Goal: Task Accomplishment & Management: Manage account settings

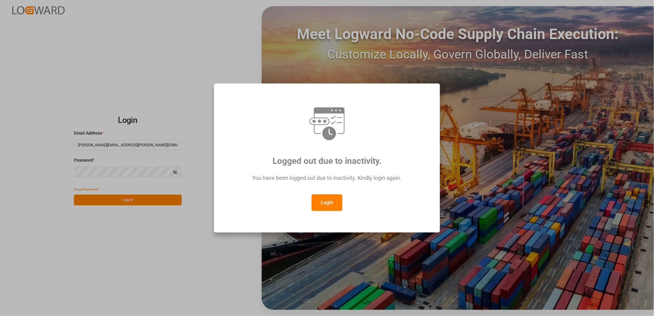
click at [326, 203] on button "Login" at bounding box center [327, 202] width 31 height 17
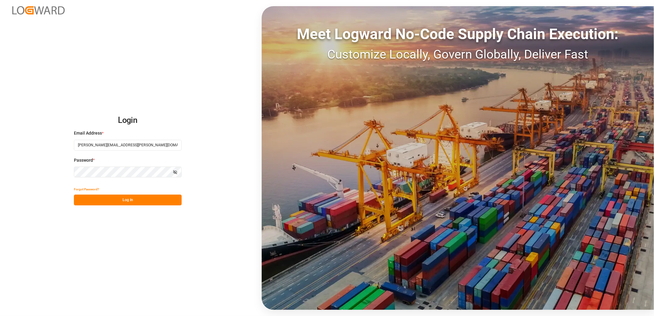
click at [135, 201] on button "Log In" at bounding box center [128, 200] width 108 height 11
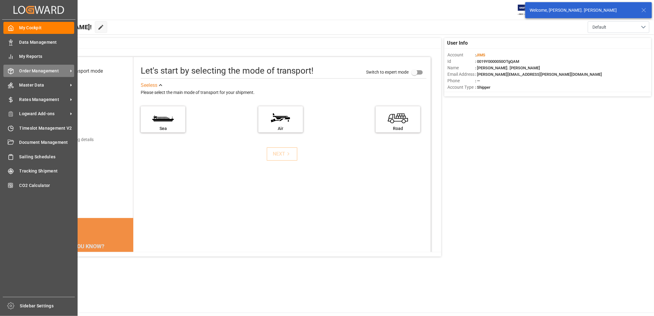
click at [26, 69] on span "Order Management" at bounding box center [43, 71] width 49 height 6
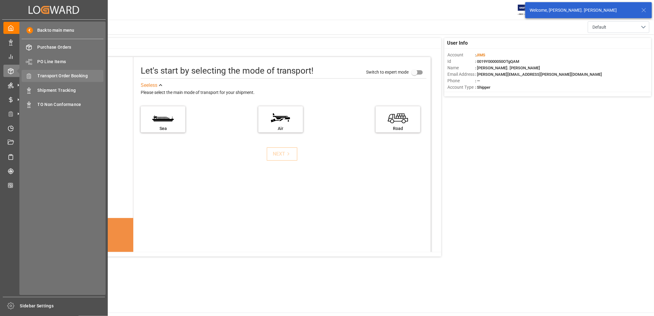
click at [54, 75] on span "Transport Order Booking" at bounding box center [71, 76] width 66 height 6
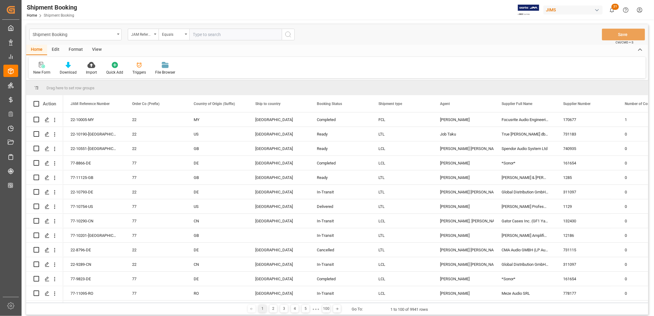
click at [198, 35] on input "text" at bounding box center [235, 35] width 92 height 12
type input "77-10962-TW"
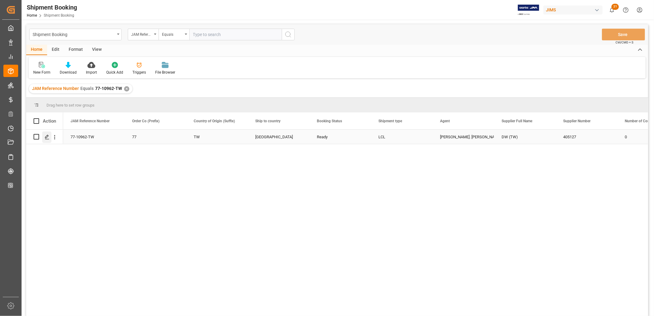
click at [47, 138] on icon "Press SPACE to select this row." at bounding box center [47, 137] width 5 height 5
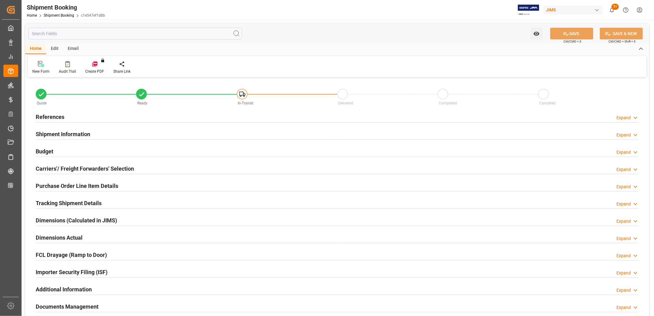
type input "0"
type input "29-09-2025"
click at [60, 118] on h2 "References" at bounding box center [50, 117] width 29 height 8
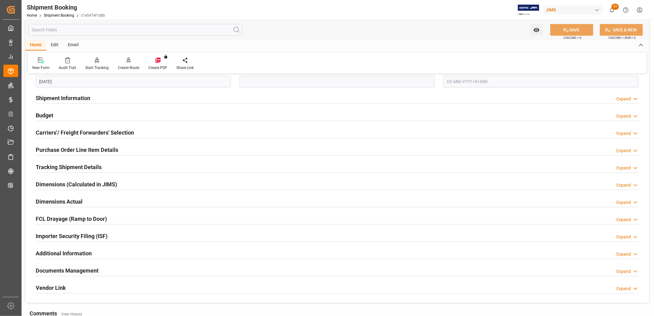
scroll to position [171, 0]
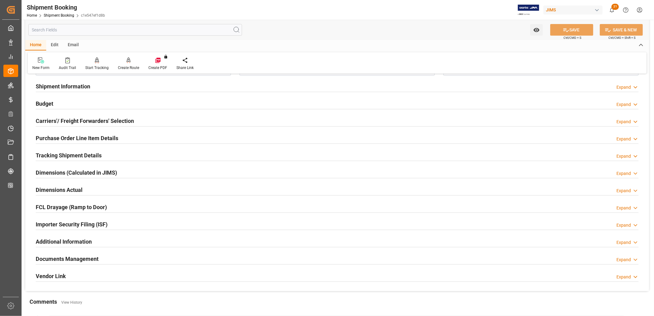
click at [93, 260] on h2 "Documents Management" at bounding box center [67, 259] width 63 height 8
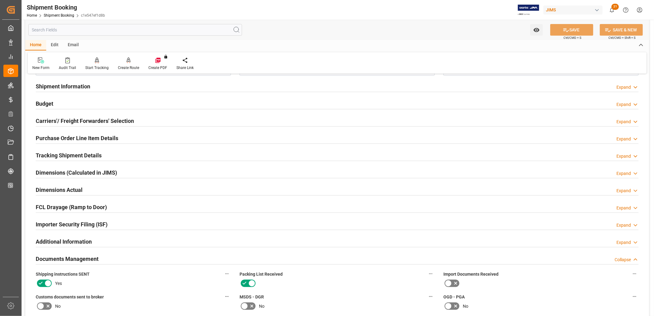
scroll to position [0, 0]
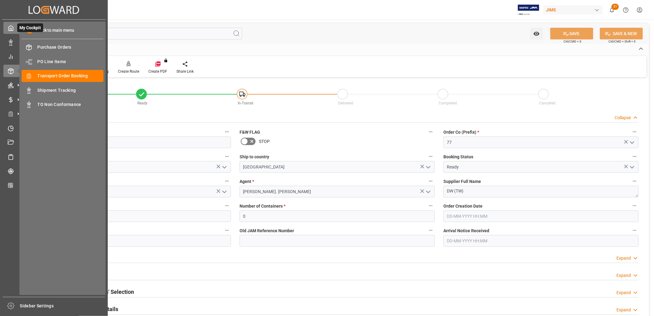
click at [11, 29] on polyline at bounding box center [11, 29] width 2 height 2
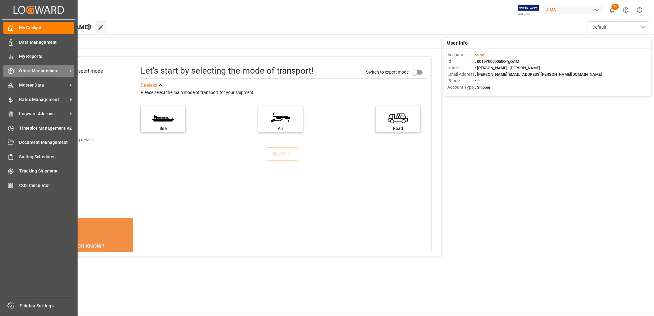
click at [46, 68] on span "Order Management" at bounding box center [43, 71] width 49 height 6
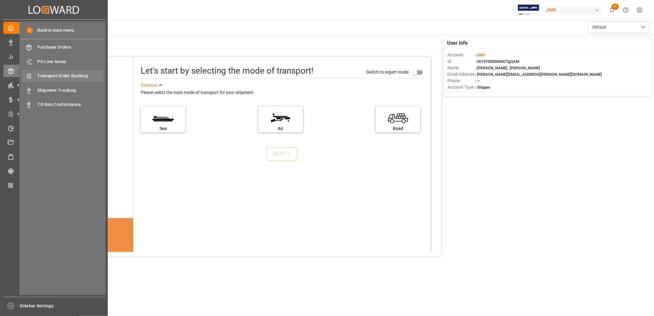
click at [68, 73] on span "Transport Order Booking" at bounding box center [71, 76] width 66 height 6
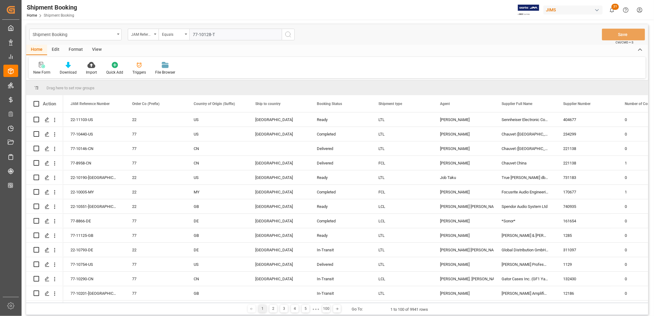
type input "77-10128-TH"
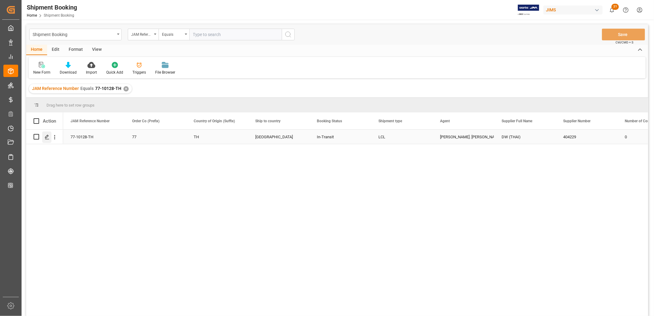
click at [46, 137] on icon "Press SPACE to select this row." at bounding box center [47, 137] width 5 height 5
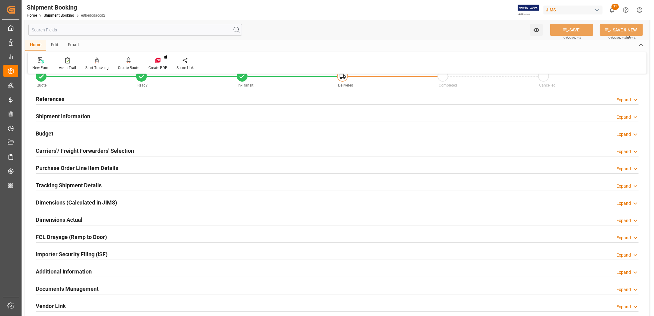
scroll to position [34, 0]
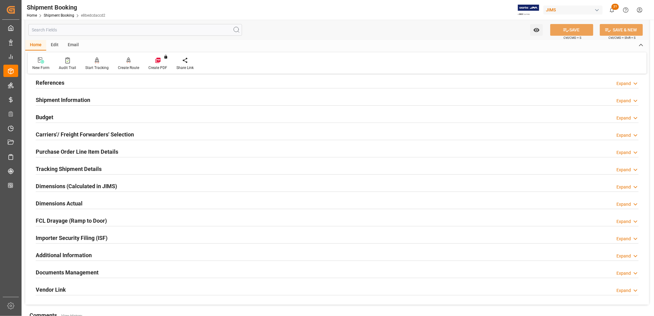
click at [82, 270] on h2 "Documents Management" at bounding box center [67, 272] width 63 height 8
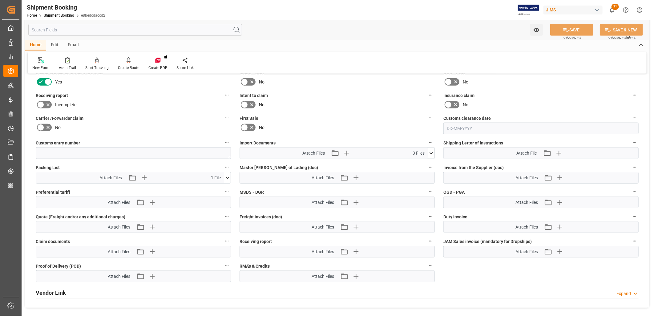
scroll to position [274, 0]
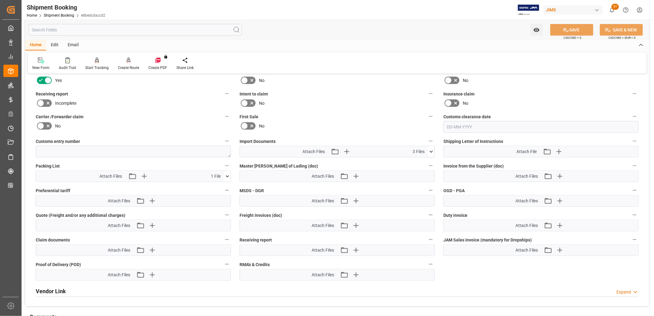
click at [432, 151] on icon at bounding box center [431, 152] width 3 height 2
click at [373, 110] on div "First Sale No" at bounding box center [337, 122] width 204 height 25
click at [430, 174] on icon at bounding box center [428, 176] width 6 height 6
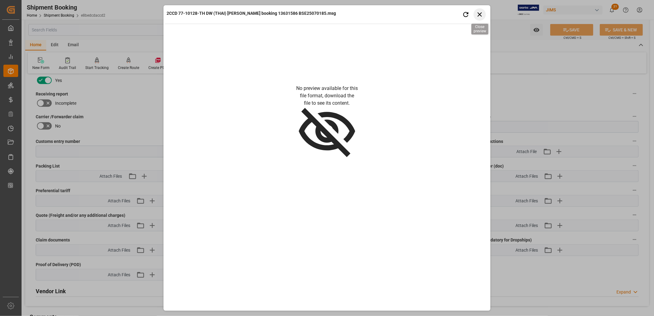
click at [480, 15] on icon "button" at bounding box center [480, 14] width 8 height 8
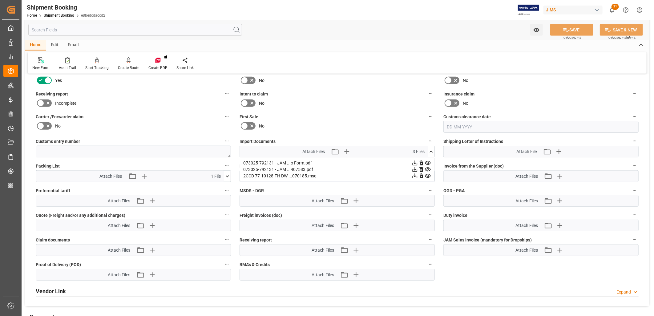
click at [415, 174] on icon at bounding box center [415, 176] width 5 height 5
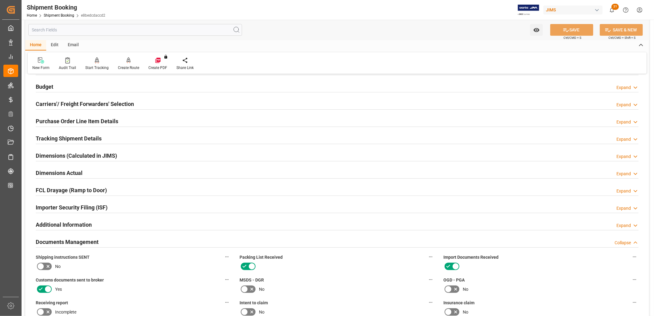
scroll to position [0, 0]
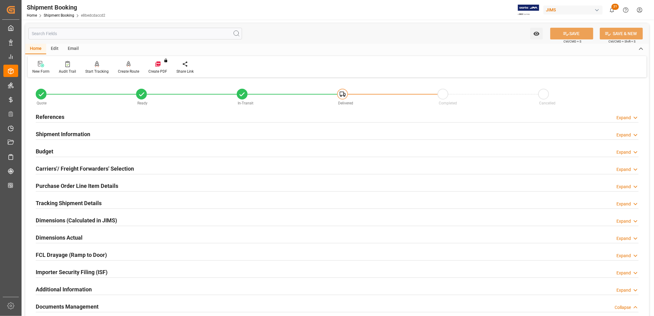
click at [54, 117] on h2 "References" at bounding box center [50, 117] width 29 height 8
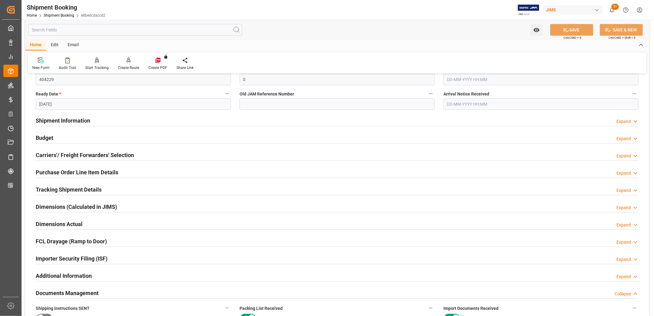
scroll to position [171, 0]
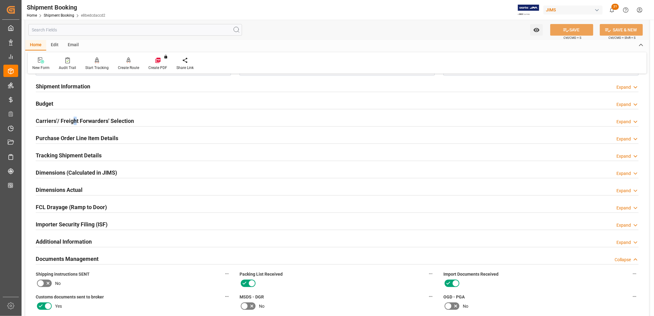
click at [74, 118] on h2 "Carriers'/ Freight Forwarders' Selection" at bounding box center [85, 121] width 98 height 8
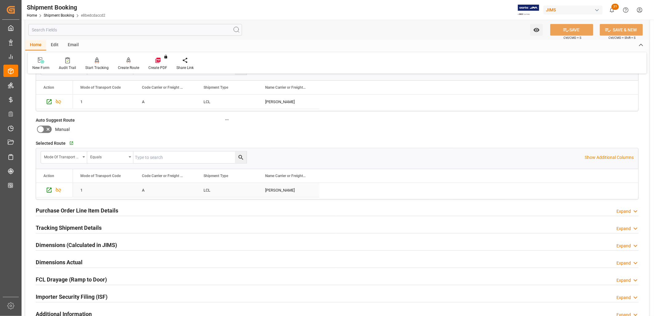
scroll to position [274, 0]
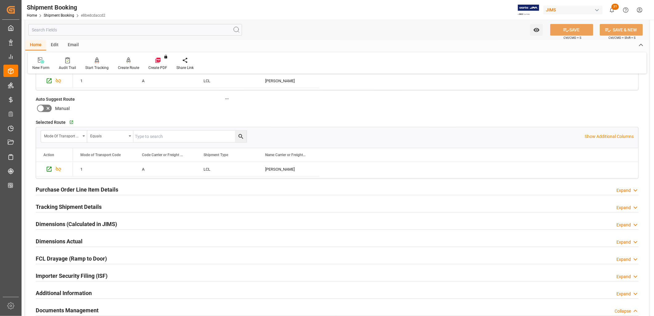
click at [84, 206] on h2 "Tracking Shipment Details" at bounding box center [69, 207] width 66 height 8
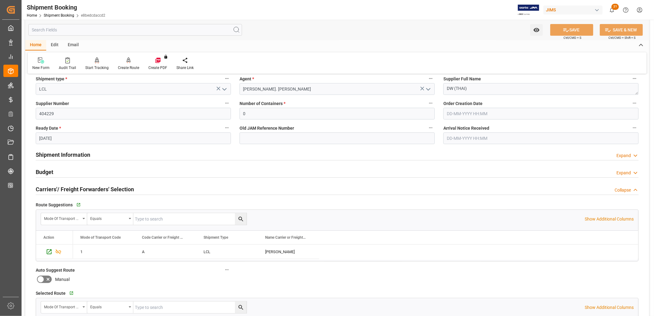
scroll to position [411, 0]
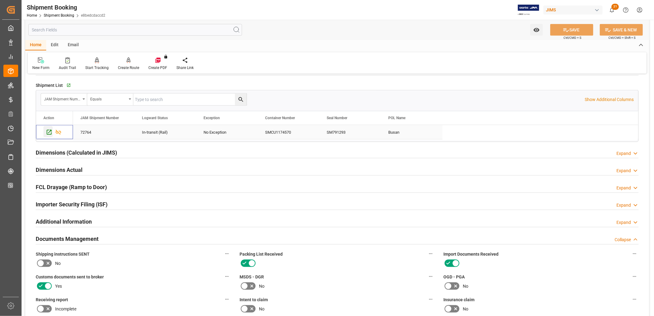
click at [49, 131] on icon "Press SPACE to select this row." at bounding box center [49, 132] width 6 height 6
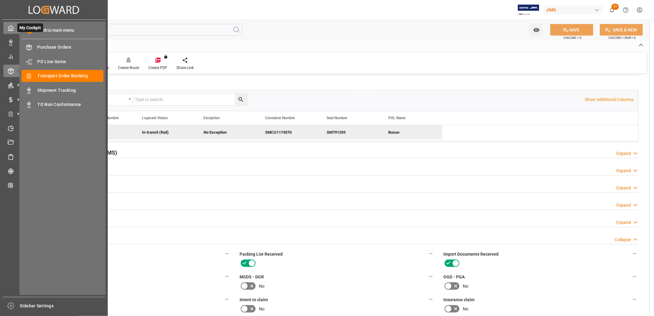
click at [9, 30] on icon at bounding box center [11, 28] width 5 height 5
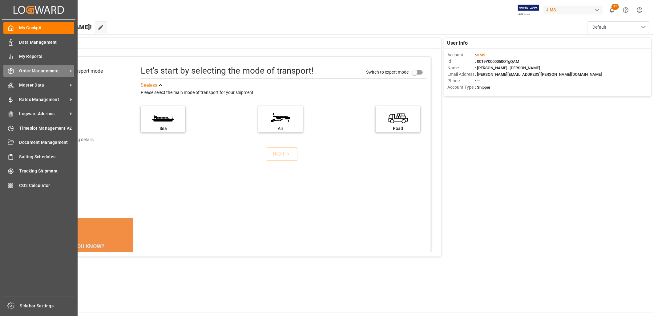
click at [41, 68] on span "Order Management" at bounding box center [43, 71] width 49 height 6
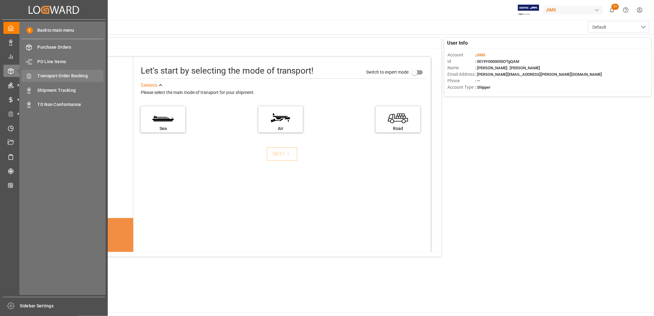
click at [77, 74] on span "Transport Order Booking" at bounding box center [71, 76] width 66 height 6
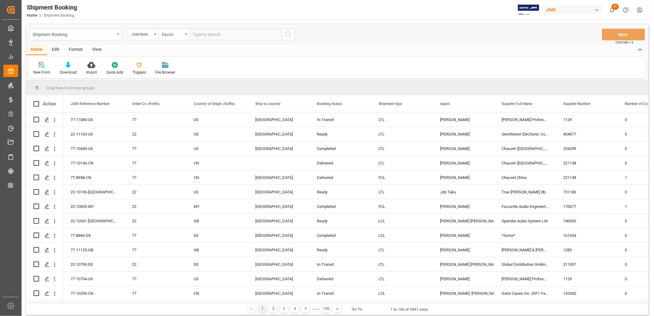
click at [194, 33] on input "text" at bounding box center [235, 35] width 92 height 12
type input "77-10673-TH"
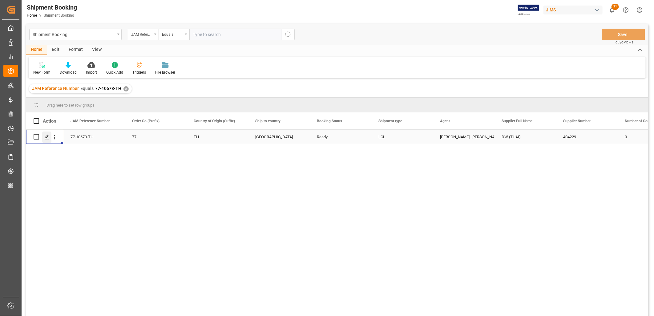
click at [47, 136] on icon "Press SPACE to select this row." at bounding box center [47, 137] width 5 height 5
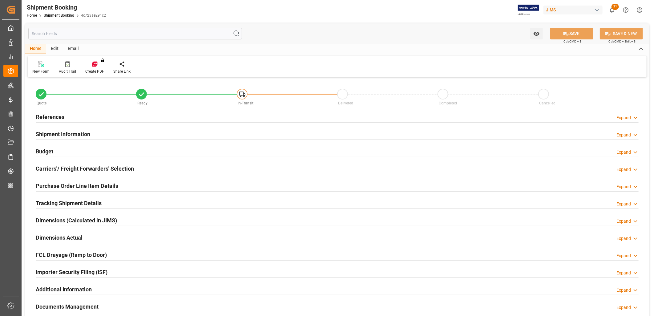
type input "0"
type input "26-08-2025"
click at [63, 116] on h2 "References" at bounding box center [50, 117] width 29 height 8
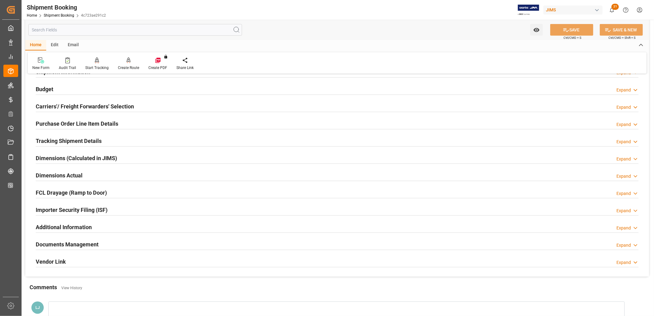
scroll to position [205, 0]
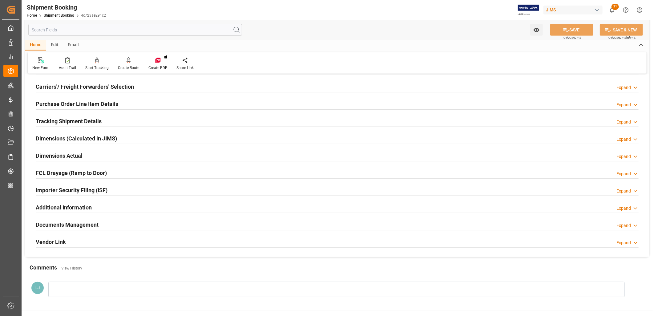
click at [79, 222] on h2 "Documents Management" at bounding box center [67, 225] width 63 height 8
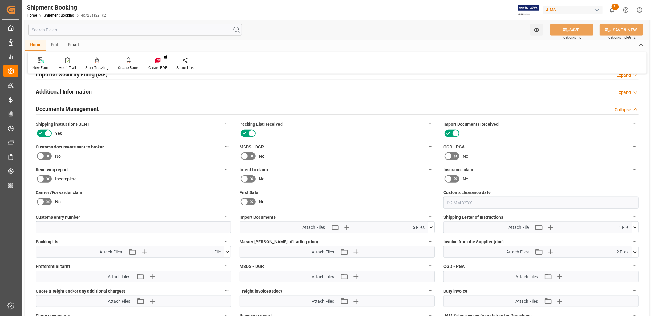
scroll to position [342, 0]
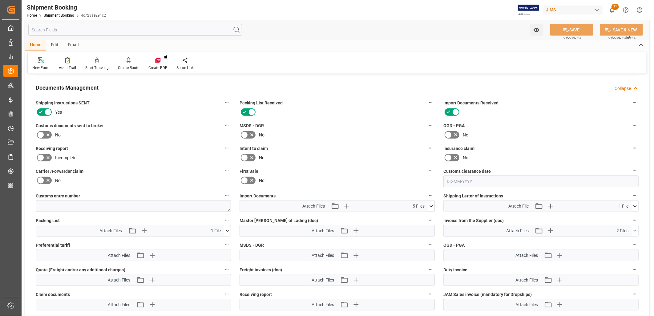
click at [431, 205] on icon at bounding box center [431, 206] width 3 height 2
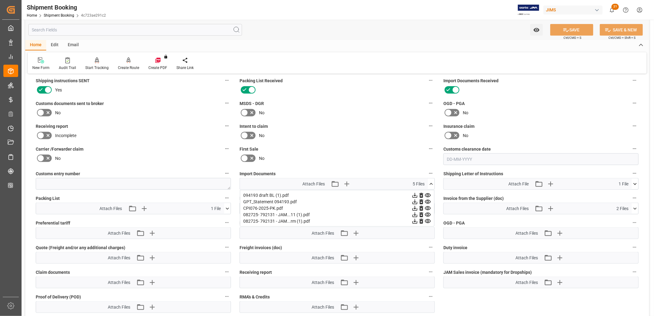
scroll to position [376, 0]
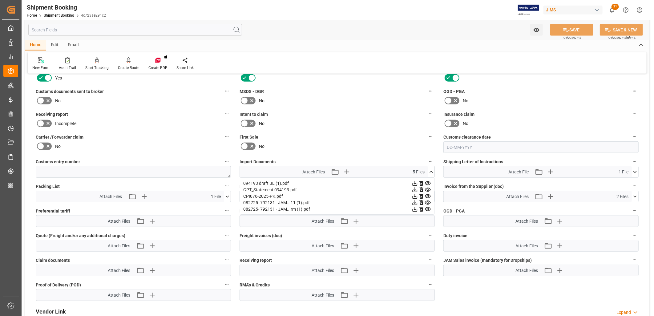
click at [414, 202] on icon at bounding box center [415, 203] width 6 height 6
click at [432, 170] on icon at bounding box center [431, 172] width 6 height 6
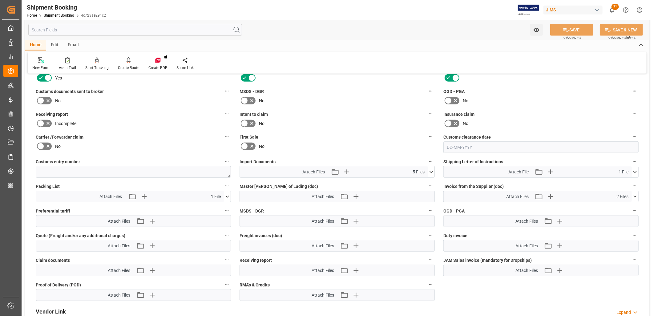
click at [636, 193] on icon at bounding box center [635, 196] width 6 height 6
click at [633, 205] on icon at bounding box center [632, 208] width 6 height 6
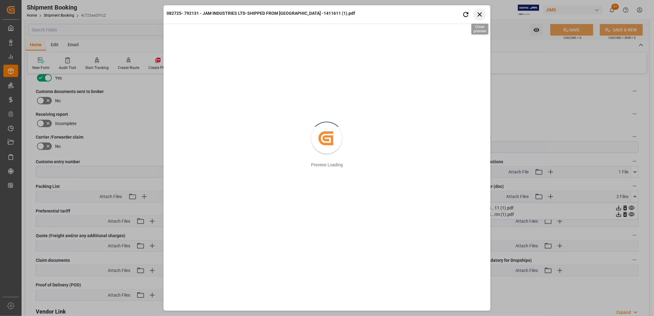
click at [480, 13] on icon "button" at bounding box center [480, 14] width 8 height 8
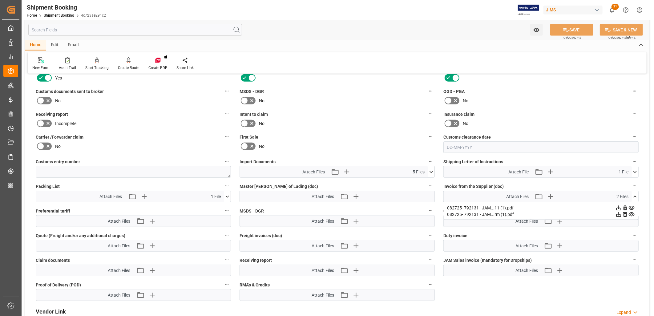
click at [632, 214] on icon at bounding box center [632, 214] width 6 height 6
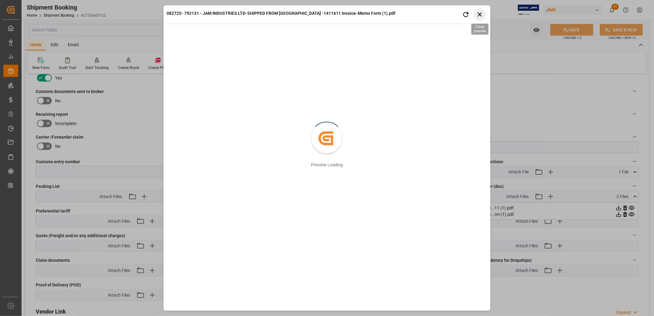
click at [481, 14] on icon "button" at bounding box center [480, 14] width 8 height 8
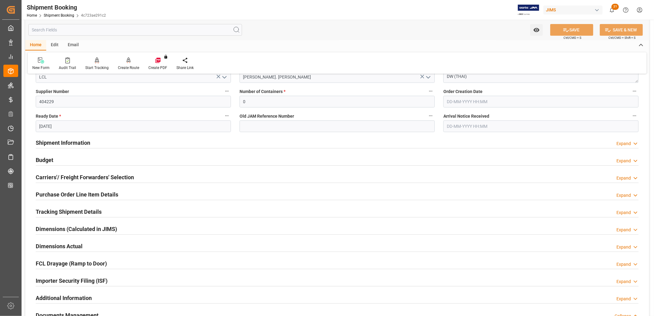
scroll to position [103, 0]
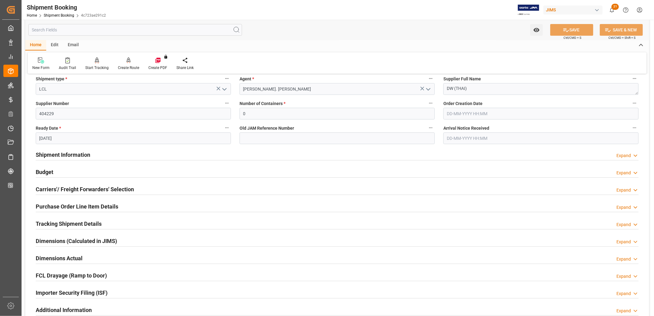
click at [88, 188] on h2 "Carriers'/ Freight Forwarders' Selection" at bounding box center [85, 189] width 98 height 8
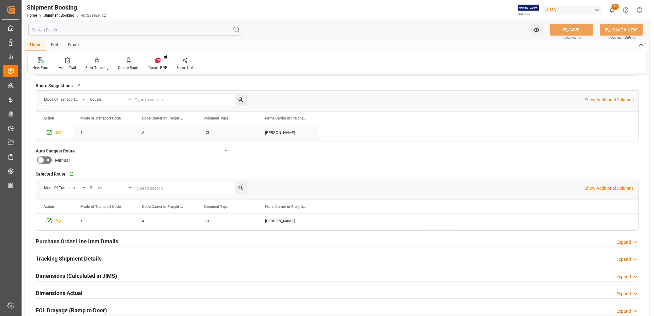
scroll to position [205, 0]
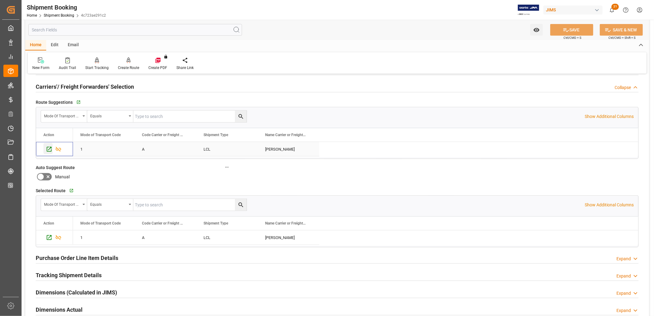
click at [49, 149] on icon "Press SPACE to select this row." at bounding box center [49, 149] width 5 height 5
click at [51, 239] on icon "Press SPACE to select this row." at bounding box center [49, 237] width 5 height 5
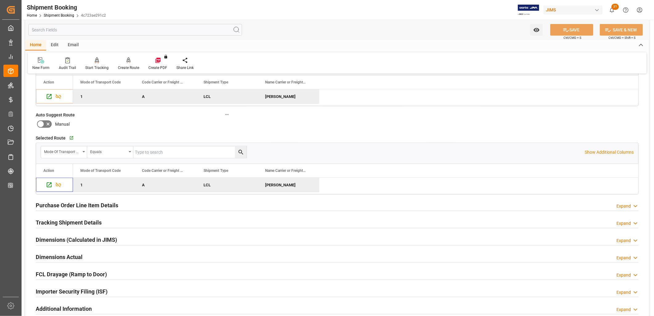
scroll to position [274, 0]
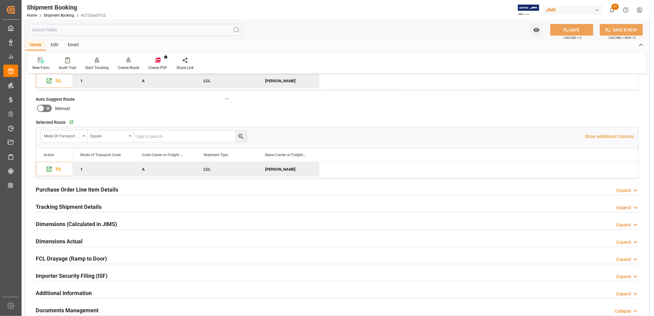
click at [71, 205] on h2 "Tracking Shipment Details" at bounding box center [69, 207] width 66 height 8
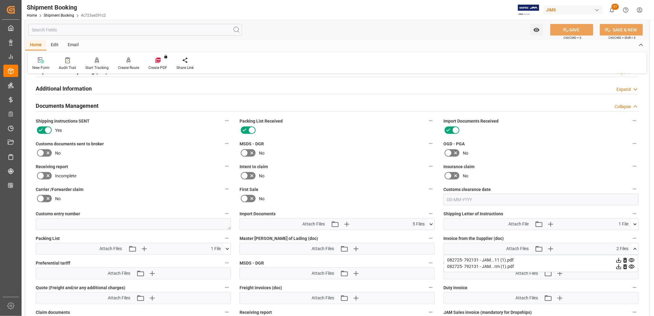
scroll to position [547, 0]
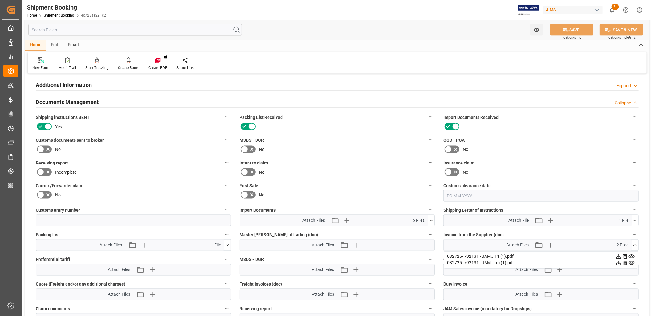
click at [431, 218] on icon at bounding box center [431, 220] width 6 height 6
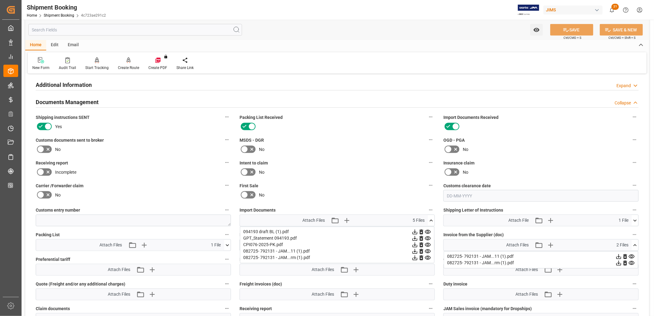
click at [414, 229] on icon at bounding box center [415, 232] width 6 height 6
click at [428, 230] on icon at bounding box center [428, 232] width 6 height 4
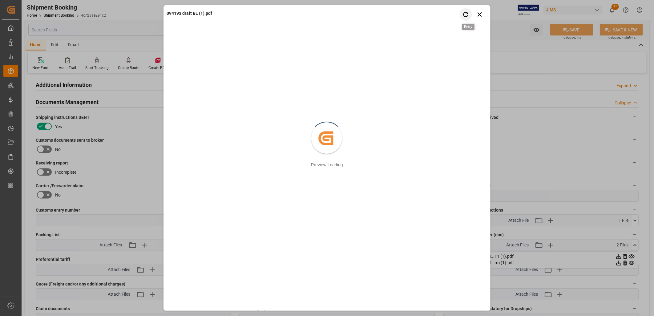
click at [466, 13] on icon "button" at bounding box center [466, 14] width 8 height 8
click at [481, 13] on icon "button" at bounding box center [480, 14] width 4 height 4
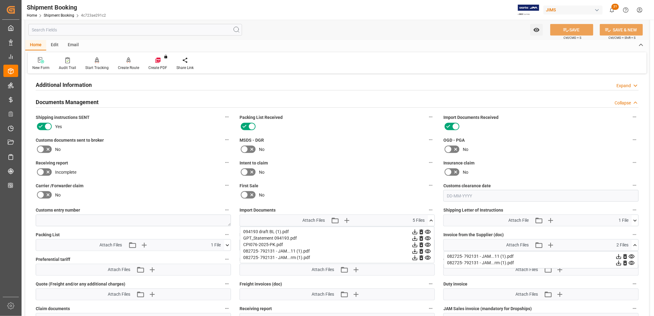
click at [431, 220] on icon at bounding box center [431, 221] width 3 height 2
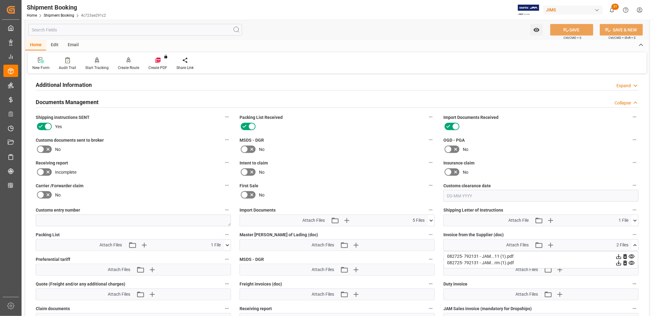
click at [635, 243] on icon at bounding box center [635, 245] width 6 height 6
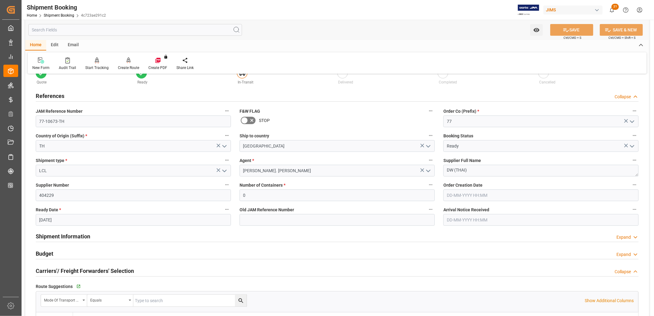
scroll to position [0, 0]
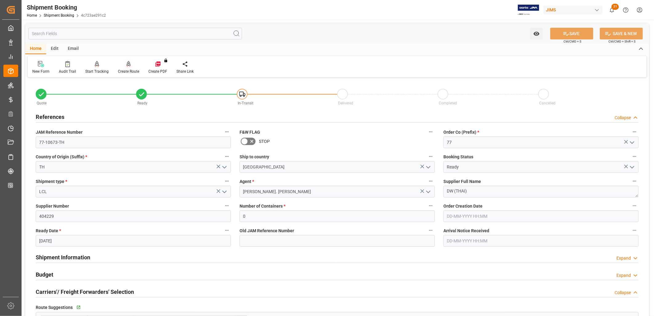
click at [127, 66] on icon at bounding box center [129, 64] width 4 height 6
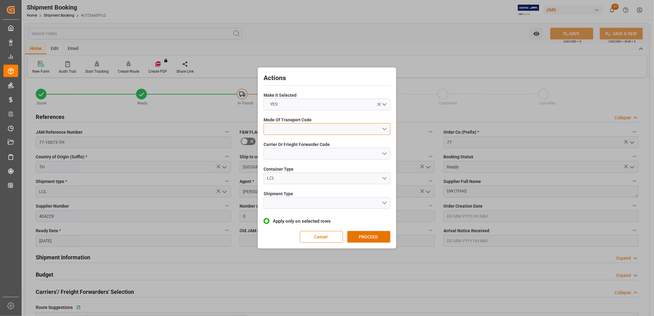
click at [385, 127] on button "open menu" at bounding box center [327, 129] width 127 height 12
click at [285, 129] on div "1- OCEAN" at bounding box center [327, 130] width 126 height 13
click at [386, 153] on button "open menu" at bounding box center [327, 154] width 127 height 12
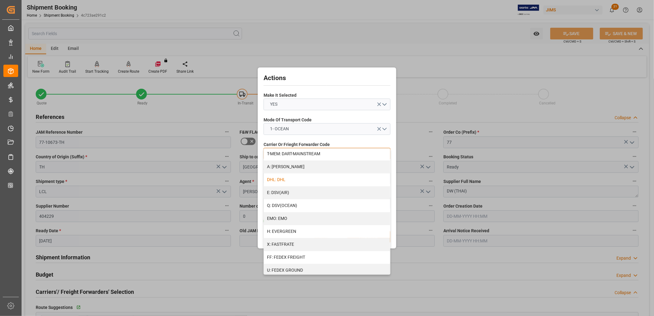
scroll to position [68, 0]
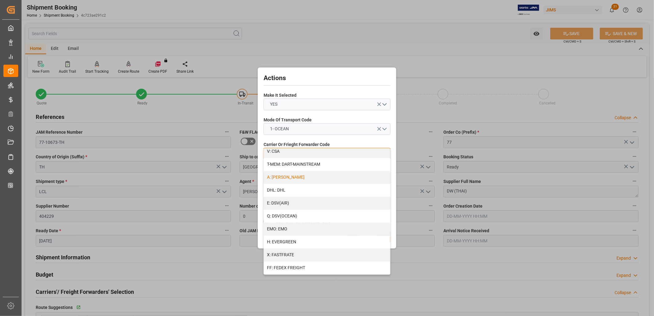
click at [290, 176] on div "A: DELMAR" at bounding box center [327, 177] width 126 height 13
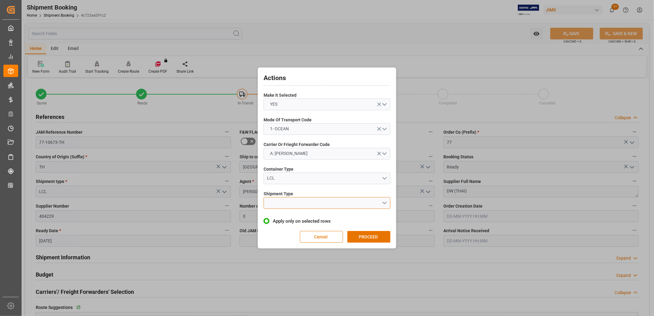
click at [386, 201] on button "open menu" at bounding box center [327, 203] width 127 height 12
click at [274, 217] on div "LCL" at bounding box center [327, 217] width 126 height 13
click at [374, 236] on button "PROCEED" at bounding box center [368, 237] width 43 height 12
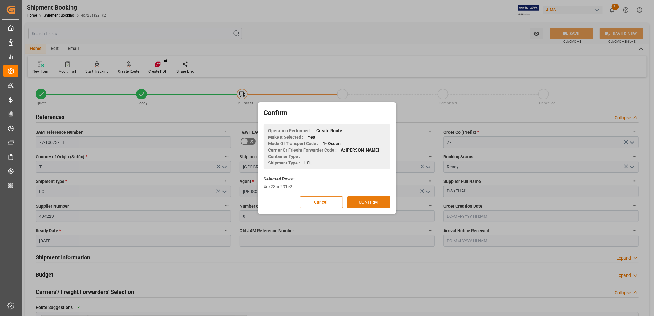
click at [377, 203] on button "CONFIRM" at bounding box center [368, 203] width 43 height 12
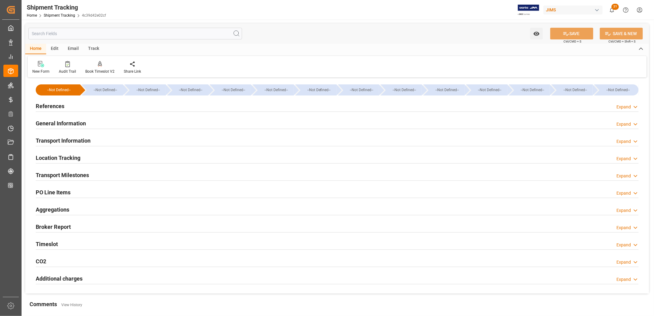
type input "15-07-2025"
click at [61, 105] on h2 "References" at bounding box center [50, 106] width 29 height 8
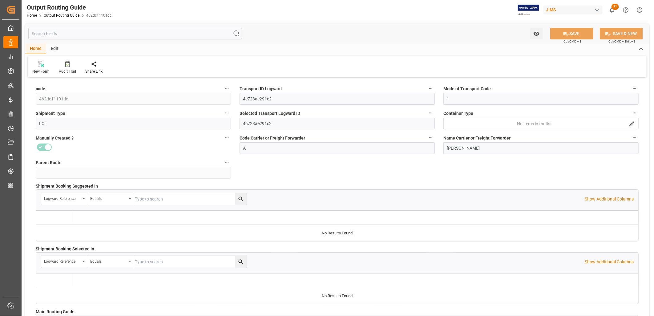
type input "[DATE] 13:41"
type input "21-08-2025 13:41"
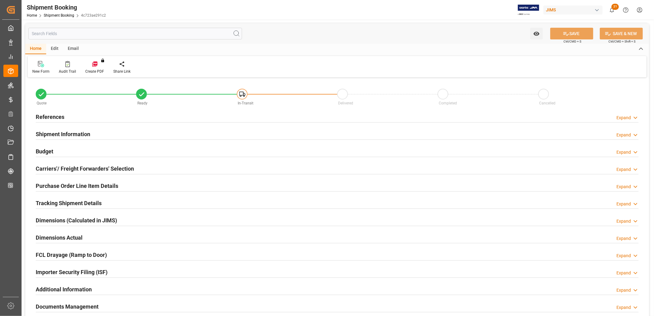
type input "0"
type input "26-08-2025"
click at [57, 117] on h2 "References" at bounding box center [50, 117] width 29 height 8
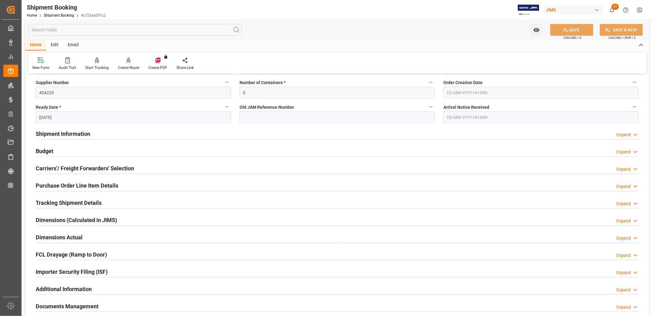
scroll to position [137, 0]
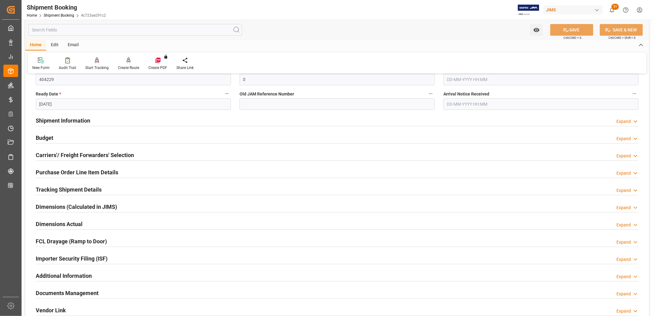
click at [94, 154] on h2 "Carriers'/ Freight Forwarders' Selection" at bounding box center [85, 155] width 98 height 8
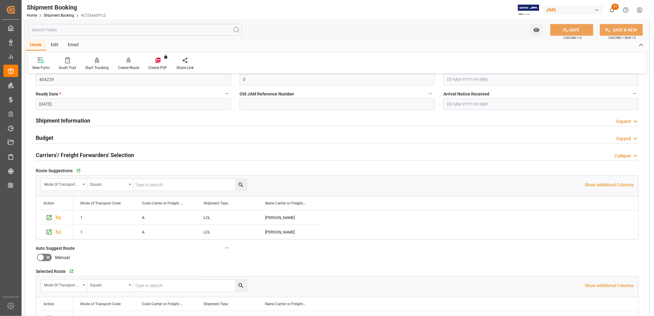
scroll to position [171, 0]
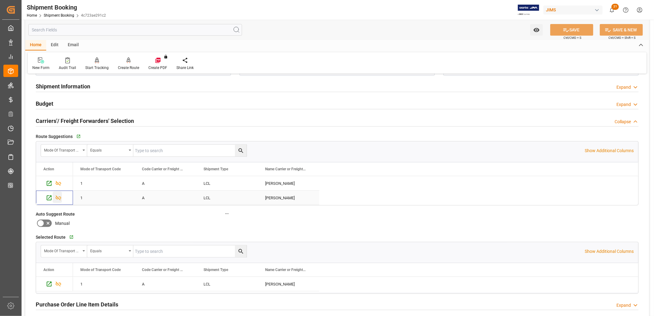
click at [58, 197] on icon "Press SPACE to select this row." at bounding box center [58, 198] width 6 height 6
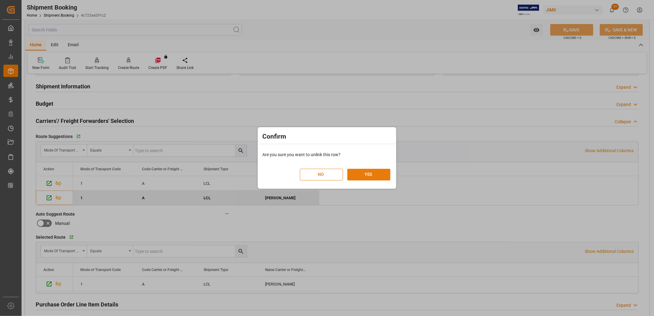
click at [371, 174] on button "YES" at bounding box center [368, 175] width 43 height 12
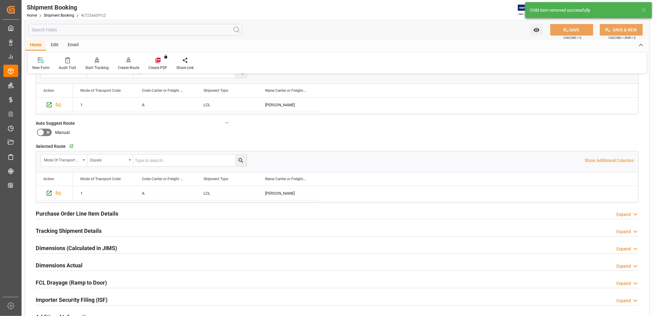
scroll to position [274, 0]
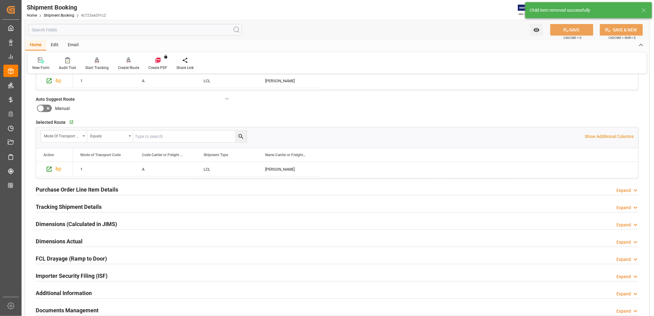
click at [97, 188] on h2 "Purchase Order Line Item Details" at bounding box center [77, 189] width 83 height 8
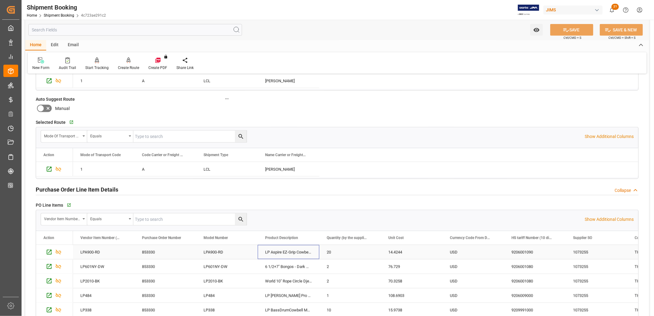
click at [287, 253] on div "LP Aspire EZ-Grip Cowbell Red" at bounding box center [289, 252] width 62 height 14
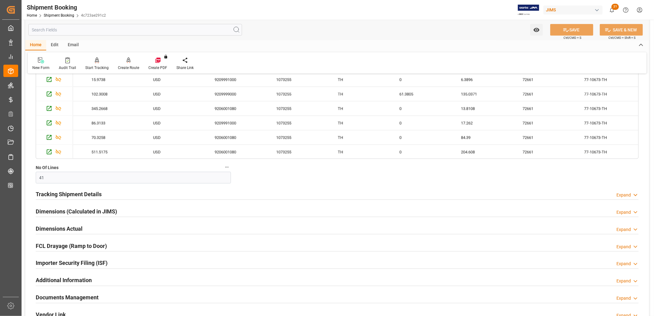
scroll to position [513, 0]
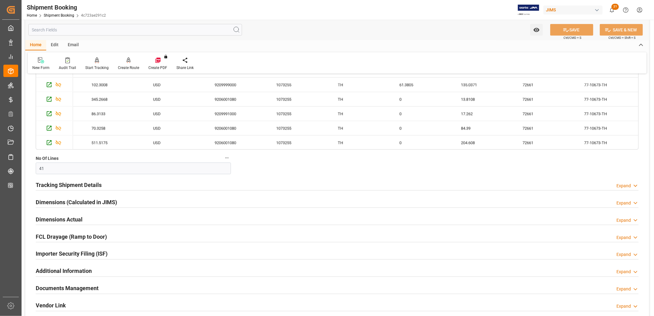
click at [73, 185] on h2 "Tracking Shipment Details" at bounding box center [69, 185] width 66 height 8
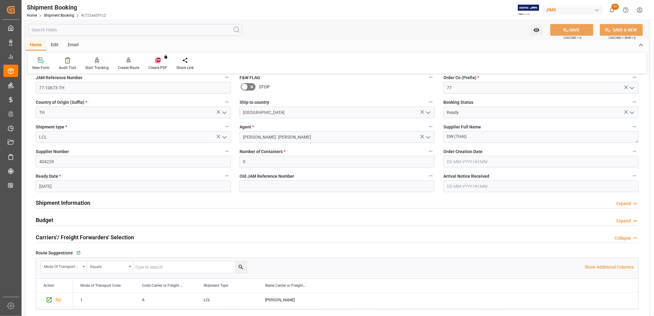
scroll to position [0, 0]
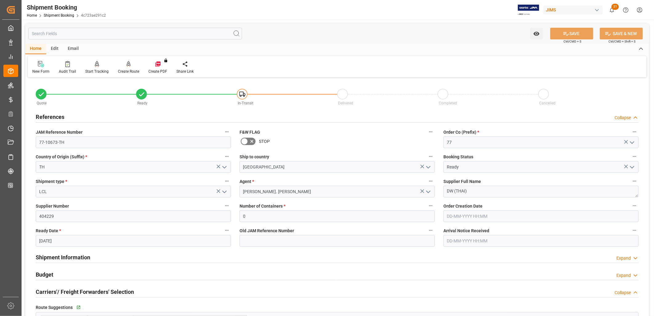
click at [75, 258] on h2 "Shipment Information" at bounding box center [63, 257] width 55 height 8
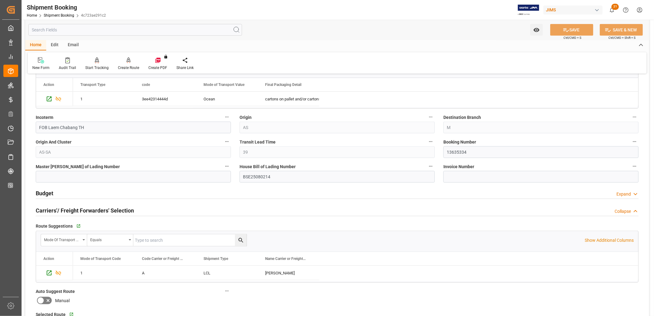
scroll to position [342, 0]
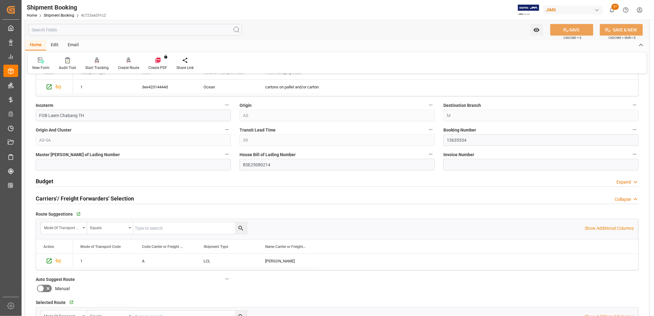
click at [46, 181] on h2 "Budget" at bounding box center [45, 181] width 18 height 8
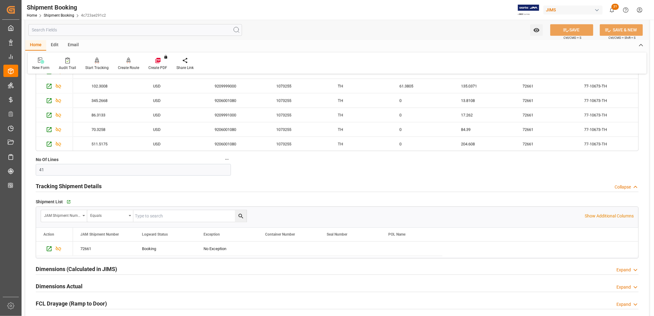
scroll to position [958, 0]
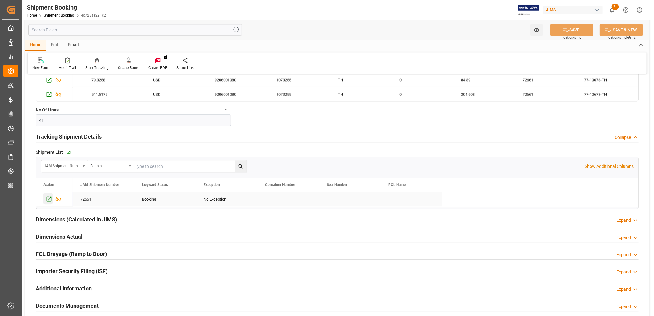
click at [49, 199] on icon "Press SPACE to select this row." at bounding box center [49, 199] width 6 height 6
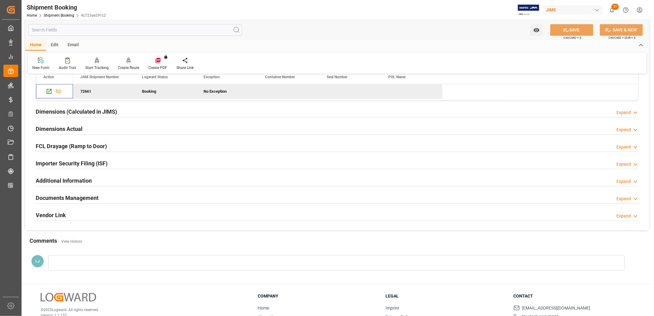
scroll to position [1095, 0]
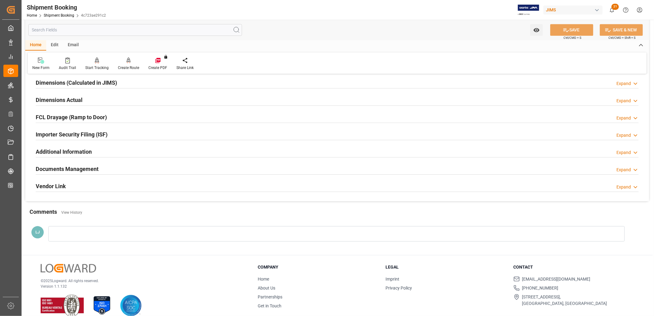
click at [74, 168] on h2 "Documents Management" at bounding box center [67, 169] width 63 height 8
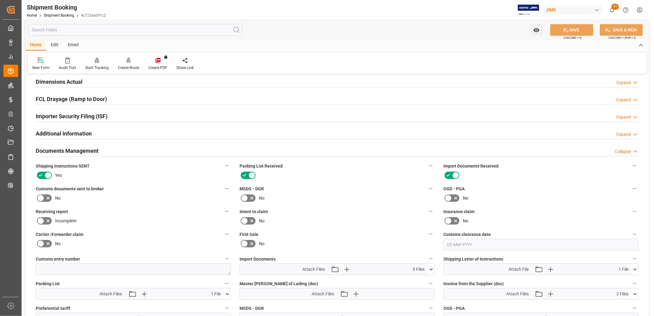
scroll to position [1129, 0]
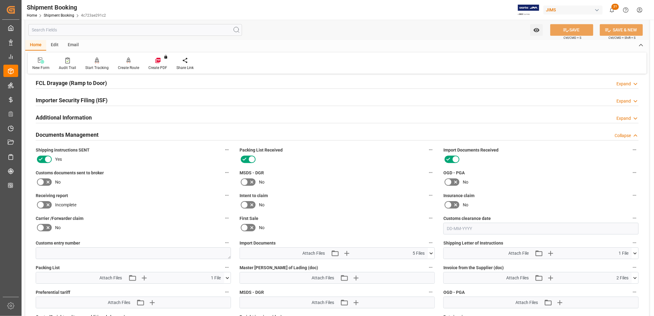
click at [430, 250] on icon at bounding box center [431, 253] width 6 height 6
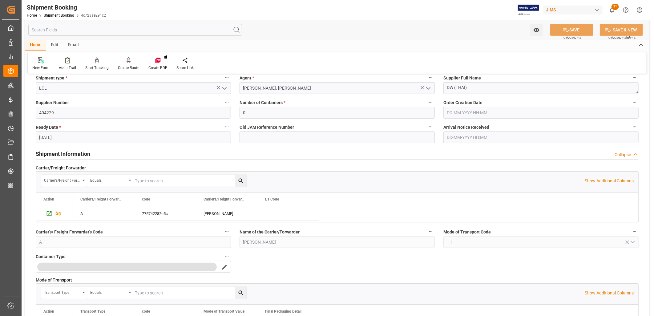
scroll to position [0, 0]
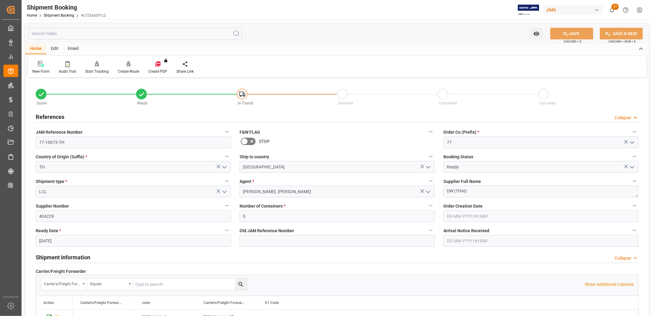
click at [127, 66] on icon at bounding box center [129, 64] width 4 height 6
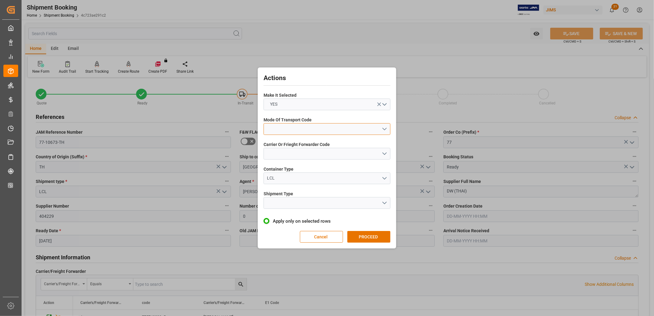
click at [385, 131] on button "open menu" at bounding box center [327, 129] width 127 height 12
click at [278, 131] on div "1- OCEAN" at bounding box center [327, 130] width 126 height 13
click at [386, 152] on button "open menu" at bounding box center [327, 154] width 127 height 12
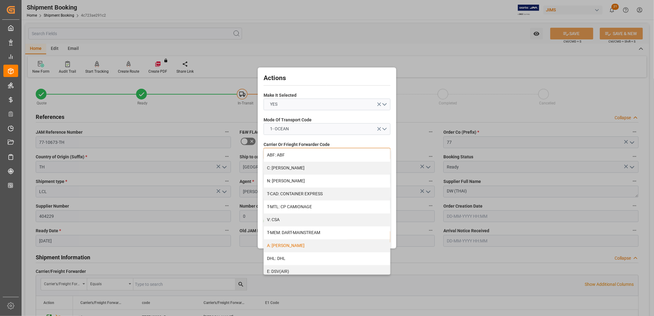
click at [284, 245] on div "A: DELMAR" at bounding box center [327, 245] width 126 height 13
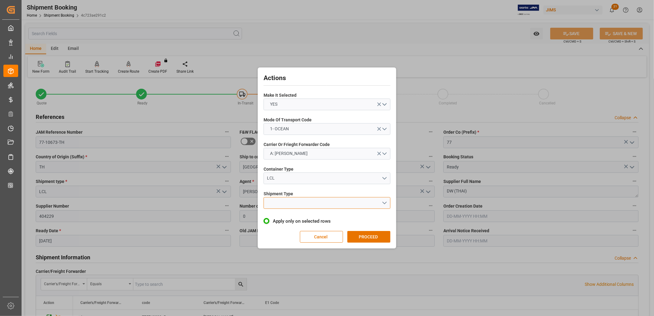
click at [386, 201] on button "open menu" at bounding box center [327, 203] width 127 height 12
click at [270, 217] on div "LCL" at bounding box center [327, 217] width 126 height 13
click at [367, 239] on button "PROCEED" at bounding box center [368, 237] width 43 height 12
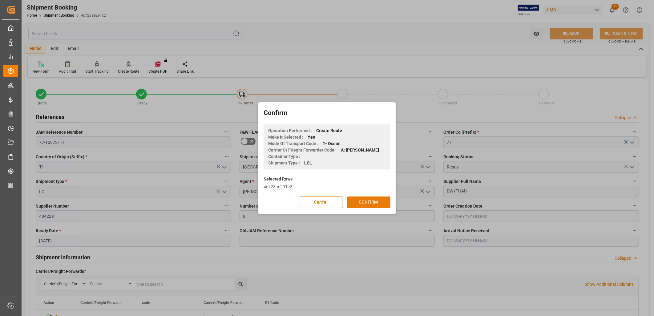
click at [374, 201] on button "CONFIRM" at bounding box center [368, 203] width 43 height 12
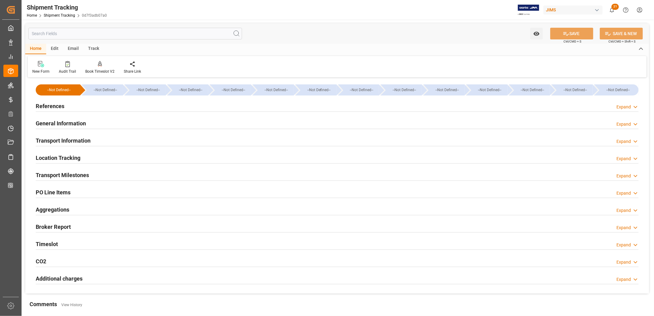
type input "[DATE]"
click at [48, 108] on h2 "References" at bounding box center [50, 106] width 29 height 8
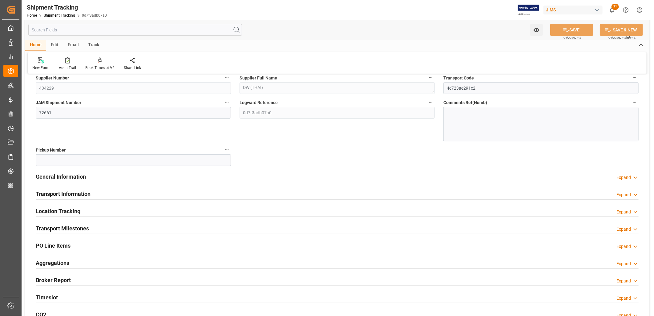
scroll to position [68, 0]
click at [71, 226] on h2 "Transport Milestones" at bounding box center [62, 228] width 53 height 8
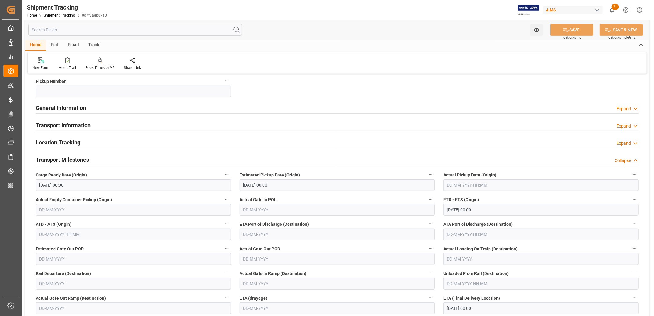
scroll to position [171, 0]
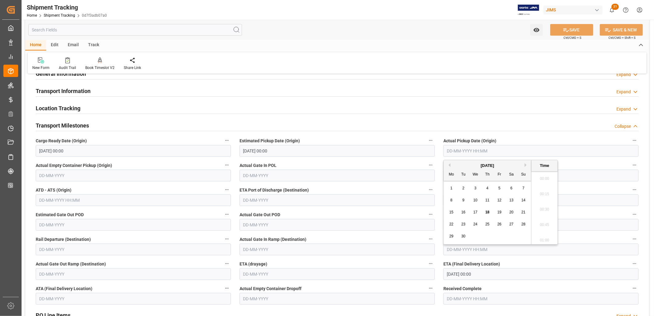
click at [458, 151] on input "text" at bounding box center [541, 151] width 195 height 12
click at [455, 184] on div "1 2 3 4 5 6 7" at bounding box center [488, 188] width 84 height 12
click at [464, 187] on span "2" at bounding box center [464, 188] width 2 height 4
type input "02-09-2025 00:00"
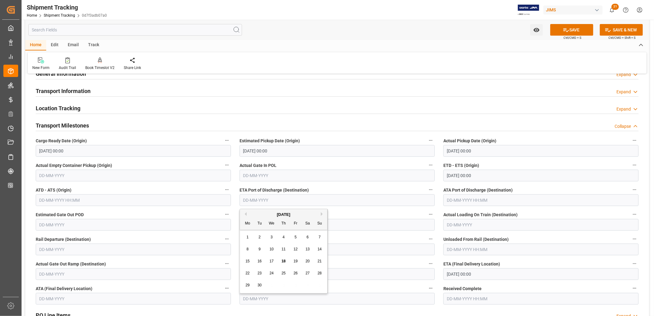
click at [285, 198] on input "text" at bounding box center [337, 200] width 195 height 12
click at [250, 231] on div "September 2025 Mo Tu We Th Fr Sa Su 1 2 3 4 5 6 7 8 9 10 11 12 13 14 15 16 17 1…" at bounding box center [284, 251] width 88 height 84
click at [261, 272] on span "23" at bounding box center [260, 273] width 4 height 4
type input "23-09-2025"
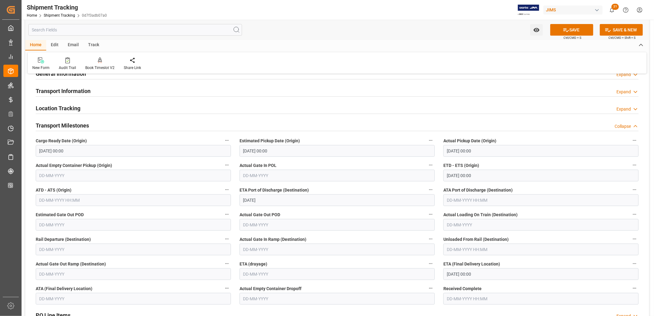
click at [485, 147] on input "02-09-2025 00:00" at bounding box center [541, 151] width 195 height 12
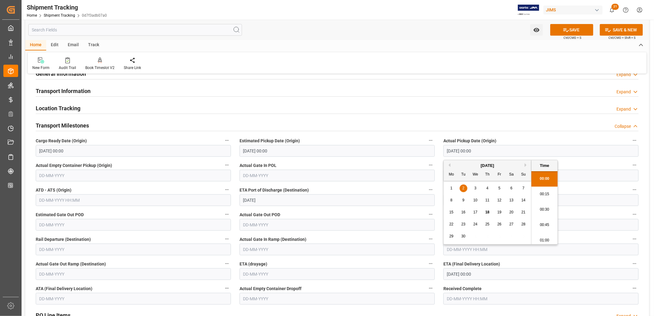
click at [449, 164] on button "Previous Month" at bounding box center [449, 165] width 4 height 4
click at [488, 236] on span "28" at bounding box center [487, 236] width 4 height 4
type input "28-08-2025 00:00"
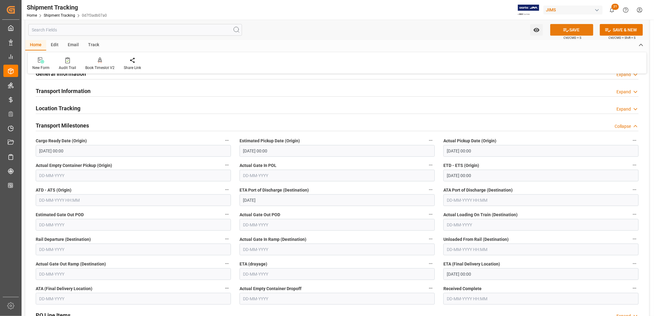
click at [577, 29] on button "SAVE" at bounding box center [571, 30] width 43 height 12
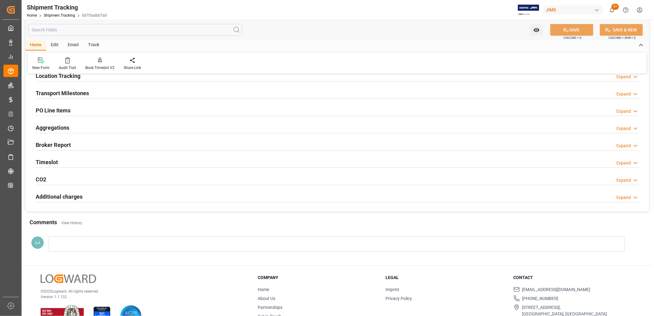
scroll to position [67, 0]
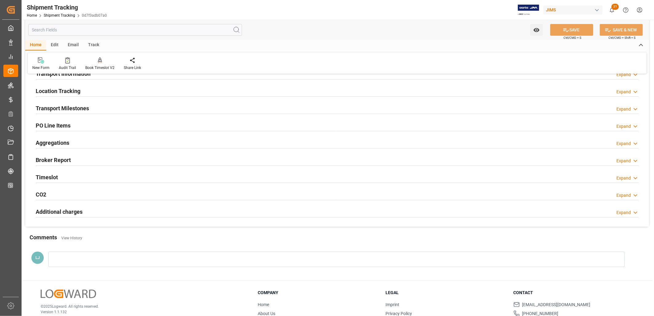
click at [87, 108] on h2 "Transport Milestones" at bounding box center [62, 108] width 53 height 8
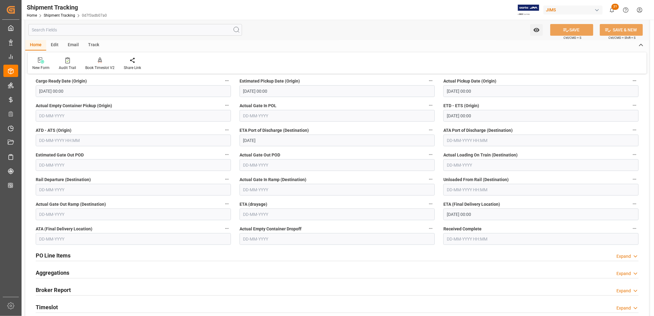
scroll to position [0, 0]
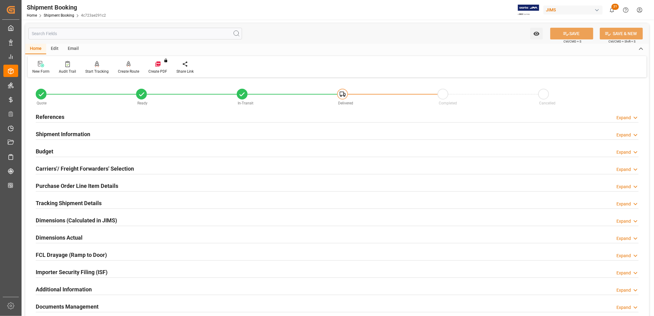
click at [58, 116] on h2 "References" at bounding box center [50, 117] width 29 height 8
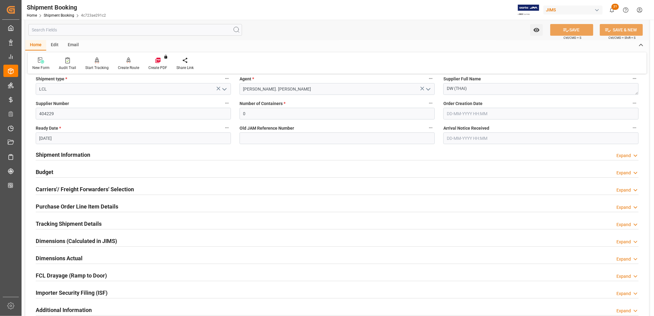
scroll to position [137, 0]
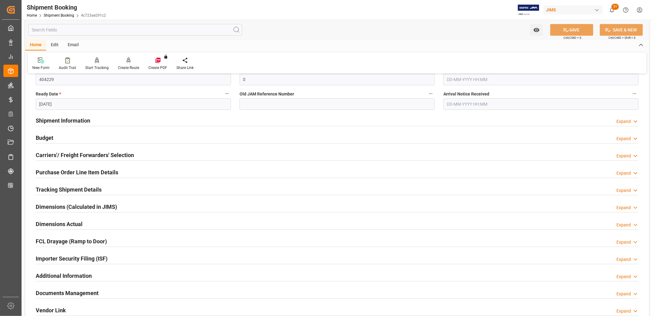
click at [87, 156] on h2 "Carriers'/ Freight Forwarders' Selection" at bounding box center [85, 155] width 98 height 8
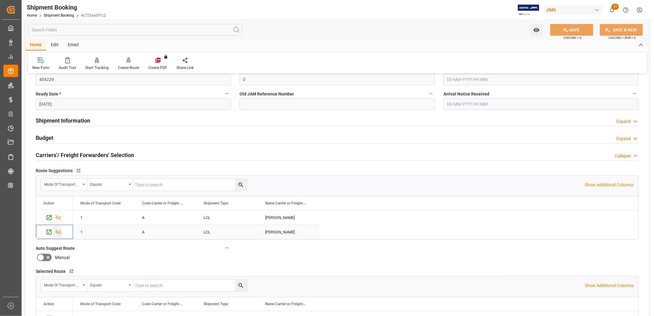
click at [56, 232] on icon "Press SPACE to select this row." at bounding box center [58, 232] width 6 height 6
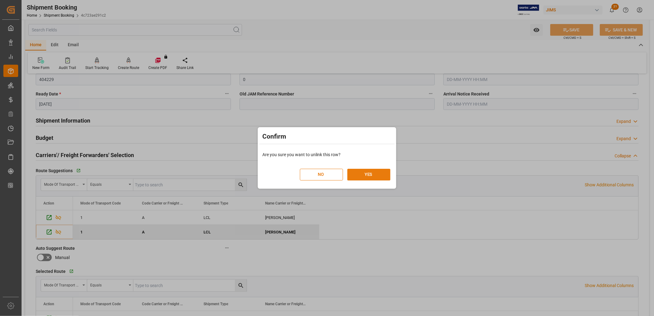
click at [363, 174] on button "YES" at bounding box center [368, 175] width 43 height 12
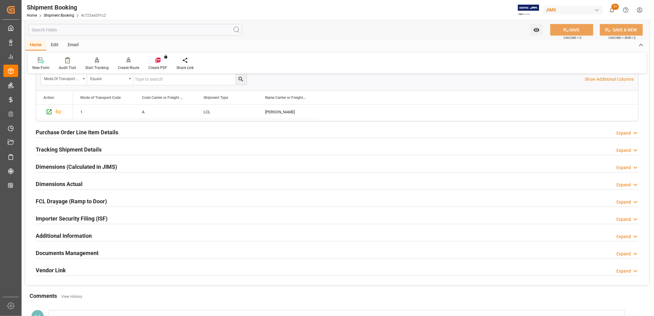
scroll to position [342, 0]
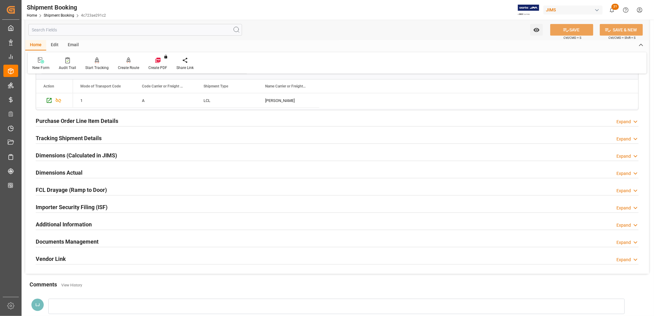
click at [76, 138] on h2 "Tracking Shipment Details" at bounding box center [69, 138] width 66 height 8
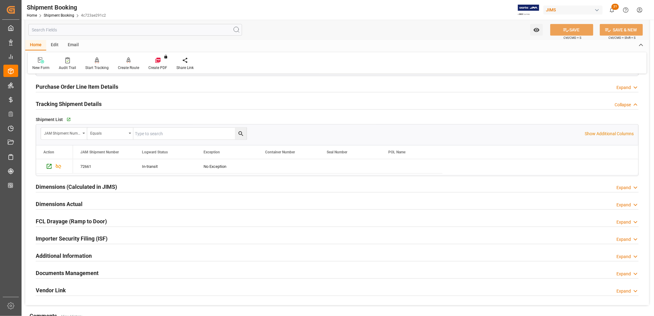
scroll to position [411, 0]
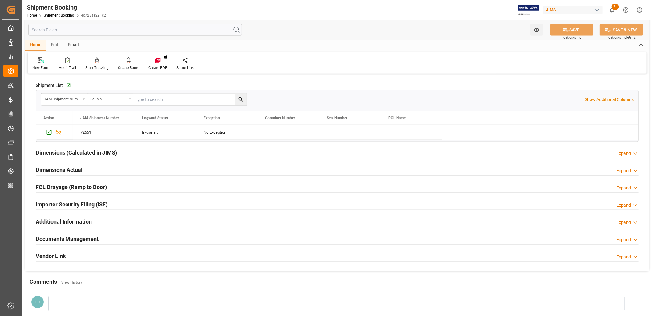
click at [81, 237] on h2 "Documents Management" at bounding box center [67, 239] width 63 height 8
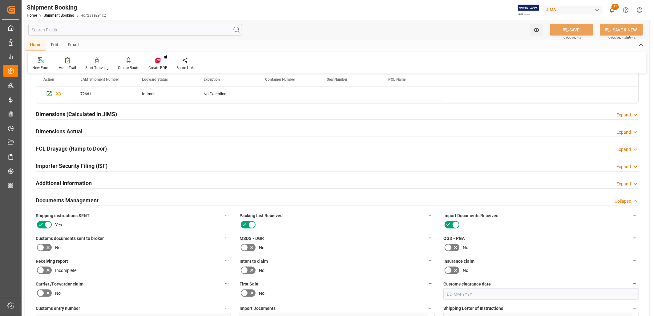
scroll to position [342, 0]
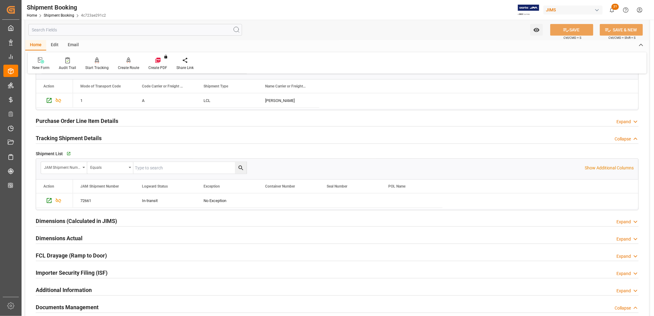
click at [96, 120] on h2 "Purchase Order Line Item Details" at bounding box center [77, 121] width 83 height 8
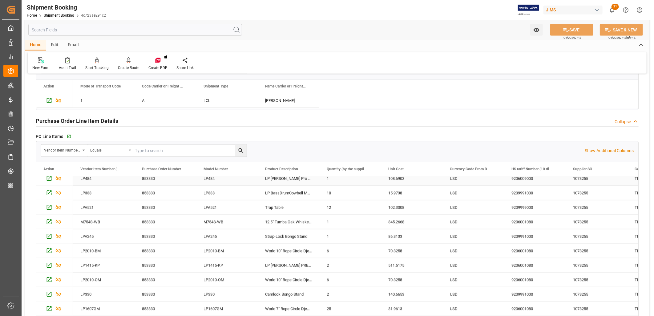
scroll to position [0, 0]
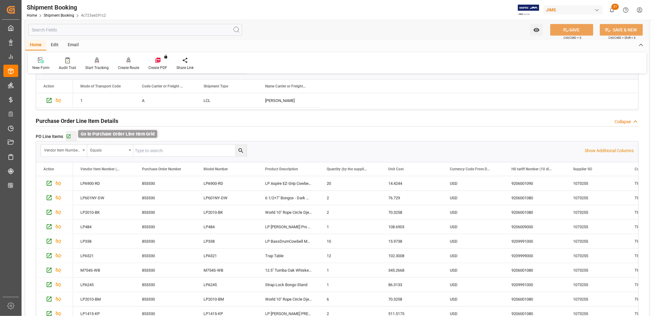
click at [68, 135] on icon "button" at bounding box center [69, 137] width 4 height 4
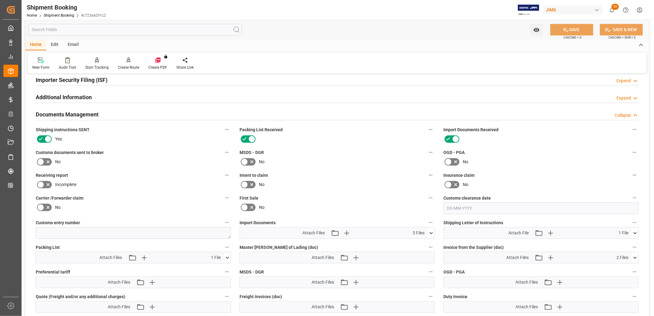
scroll to position [753, 0]
click at [432, 230] on icon at bounding box center [431, 233] width 6 height 6
click at [347, 230] on icon "button" at bounding box center [347, 233] width 10 height 10
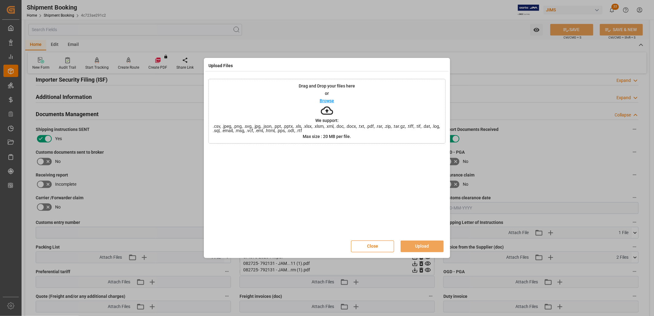
click at [327, 100] on p "Browse" at bounding box center [327, 101] width 14 height 4
click at [423, 245] on button "Upload" at bounding box center [422, 247] width 43 height 12
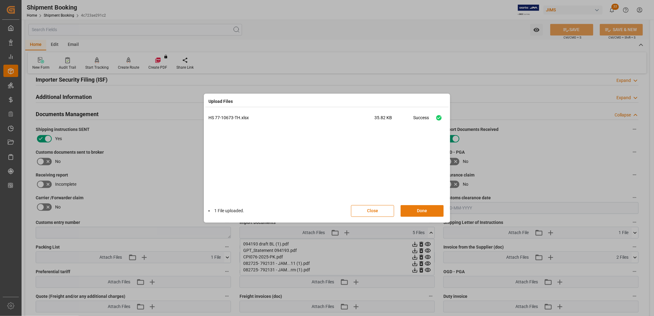
click at [430, 207] on button "Done" at bounding box center [422, 211] width 43 height 12
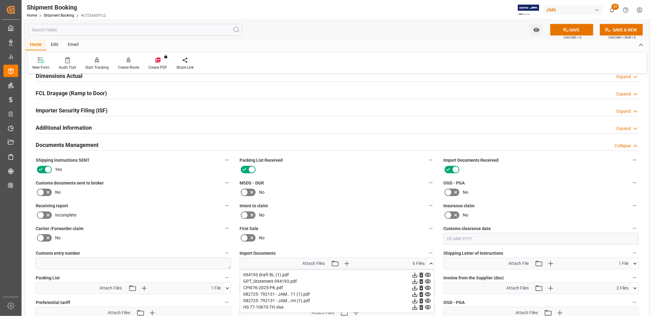
scroll to position [582, 0]
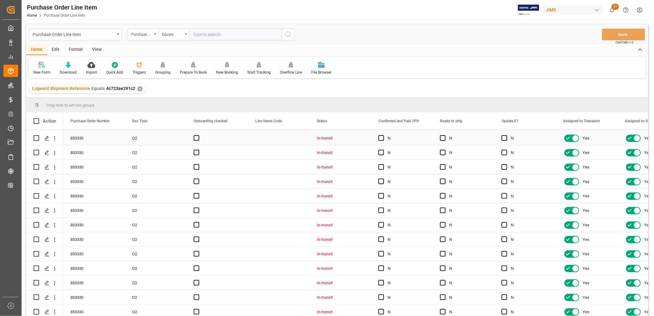
scroll to position [171, 0]
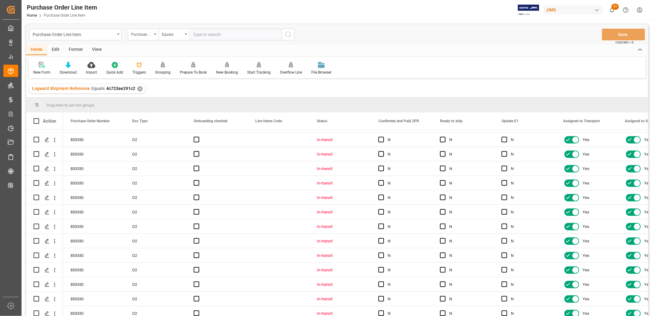
click at [97, 49] on div "View" at bounding box center [96, 50] width 19 height 10
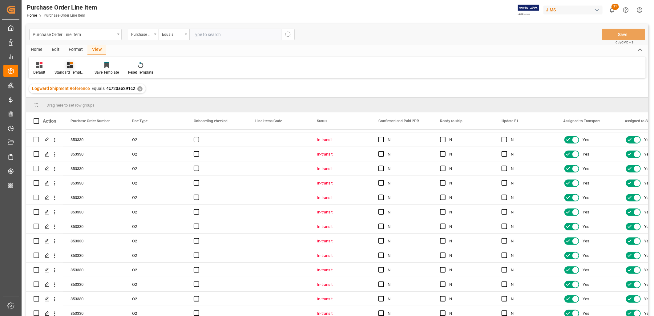
click at [68, 68] on icon at bounding box center [70, 65] width 6 height 6
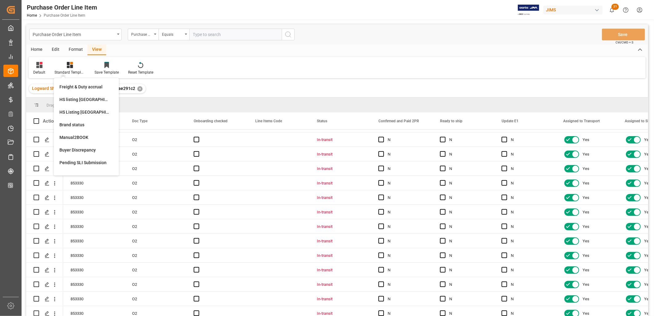
click at [83, 111] on div "HS Listing [GEOGRAPHIC_DATA]" at bounding box center [86, 112] width 54 height 6
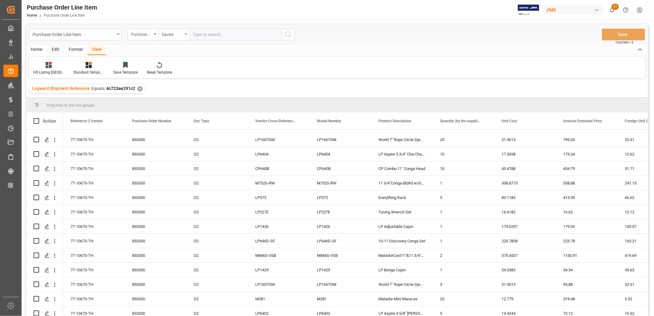
click at [37, 49] on div "Home" at bounding box center [36, 50] width 21 height 10
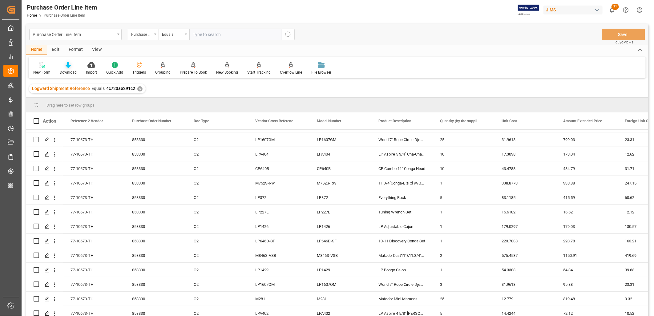
click at [67, 67] on icon at bounding box center [68, 65] width 5 height 6
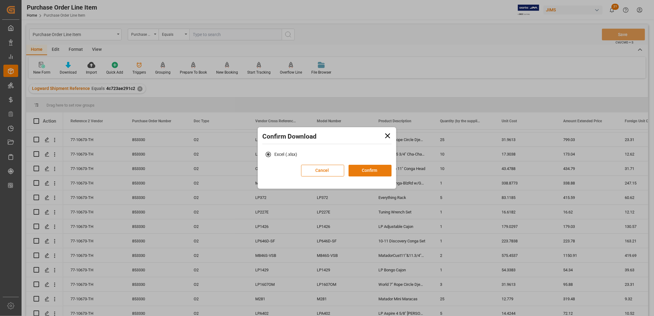
click at [367, 170] on button "Confirm" at bounding box center [370, 171] width 43 height 12
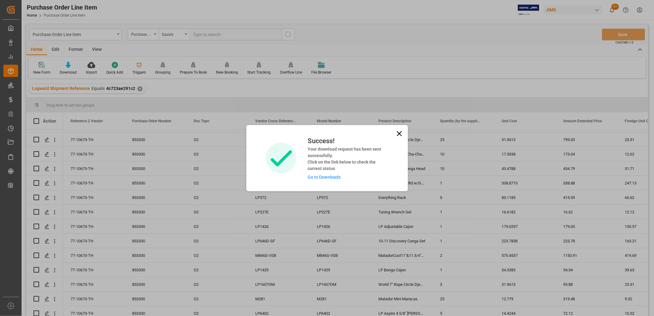
click at [322, 176] on link "Go to Downloads" at bounding box center [324, 177] width 33 height 5
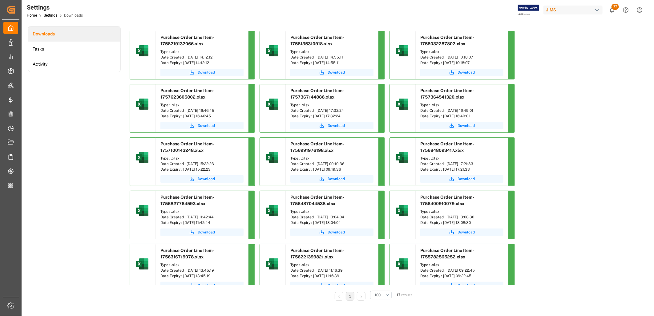
click at [206, 71] on span "Download" at bounding box center [206, 73] width 17 height 6
